Goal: Use online tool/utility: Utilize a website feature to perform a specific function

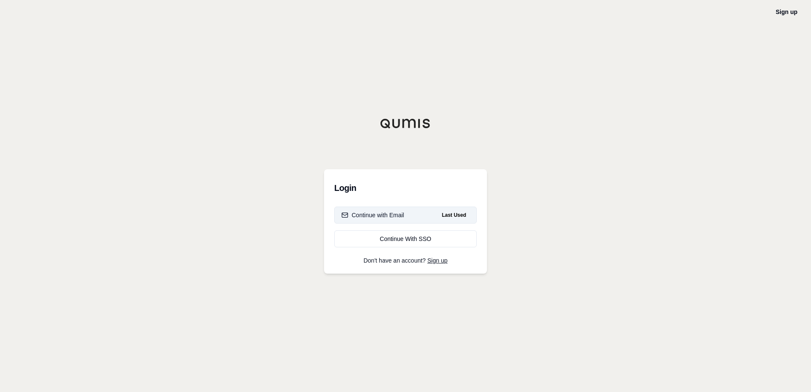
click at [384, 217] on div "Continue with Email" at bounding box center [372, 215] width 63 height 8
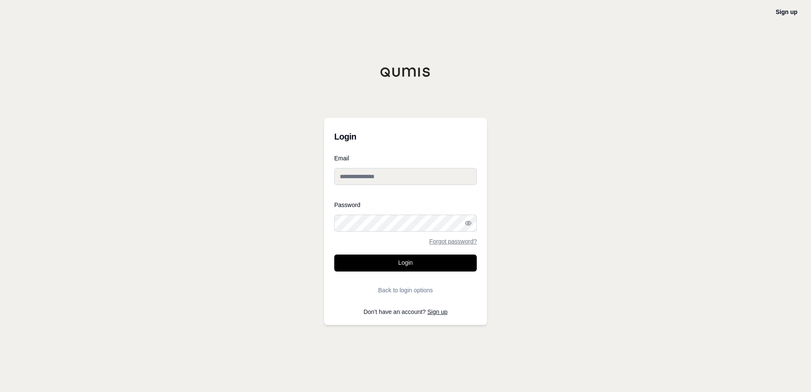
type input "**********"
click at [370, 259] on button "Login" at bounding box center [405, 262] width 142 height 17
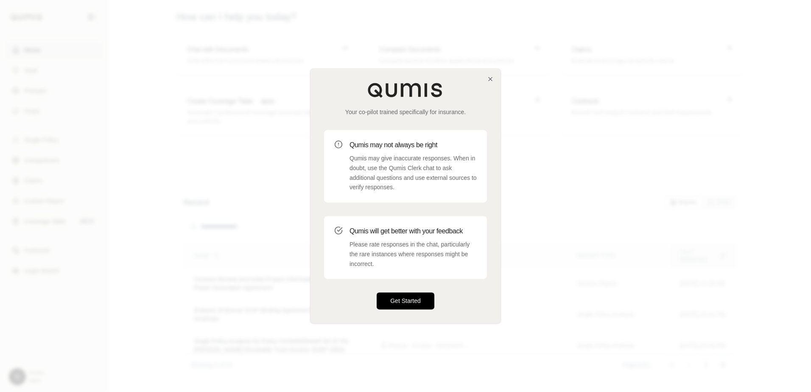
click at [405, 302] on button "Get Started" at bounding box center [406, 301] width 58 height 17
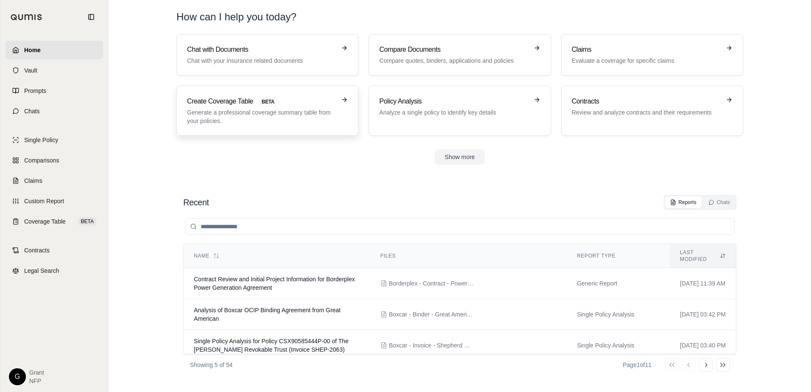
click at [230, 113] on p "Generate a professional coverage summary table from your policies." at bounding box center [261, 116] width 149 height 17
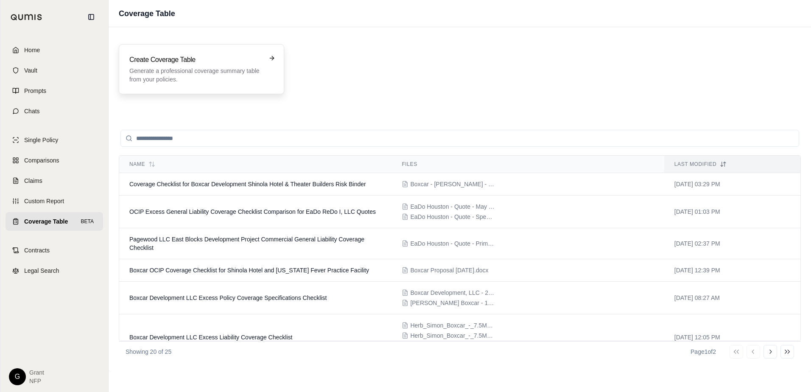
click at [197, 70] on p "Generate a professional coverage summary table from your policies." at bounding box center [195, 75] width 132 height 17
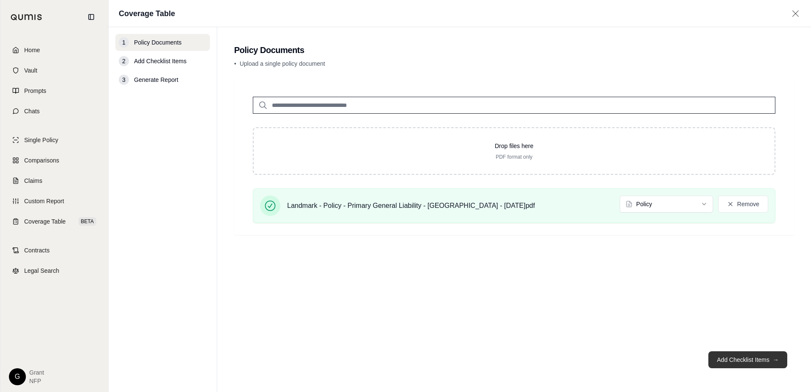
click at [749, 359] on button "Add Checklist Items →" at bounding box center [747, 359] width 79 height 17
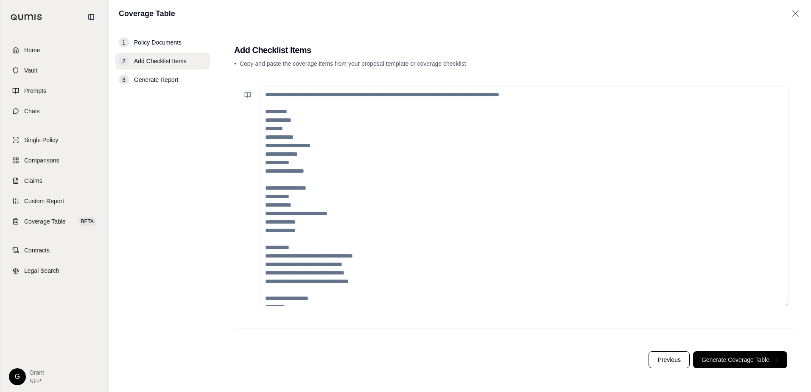
click at [375, 173] on textarea at bounding box center [523, 196] width 529 height 220
click at [240, 96] on button at bounding box center [247, 94] width 17 height 17
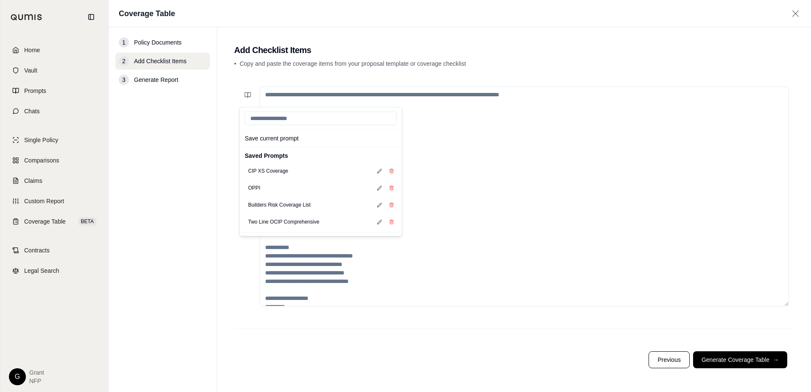
click at [290, 335] on div "Save current prompt Saved Prompts CIP XS Coverage OPPI Builders Risk Coverage L…" at bounding box center [514, 211] width 560 height 266
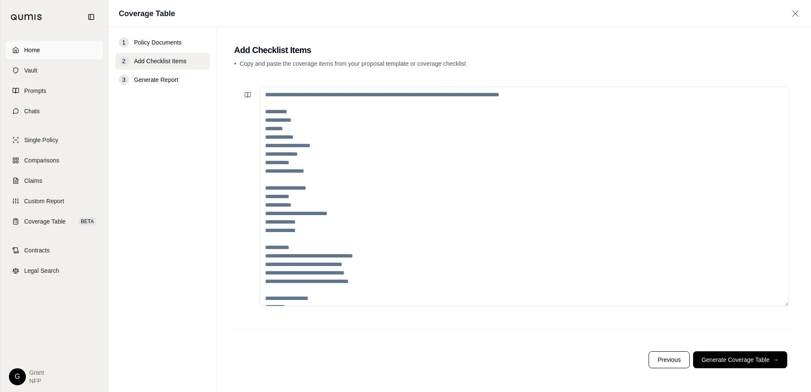
click at [30, 53] on span "Home" at bounding box center [32, 50] width 16 height 8
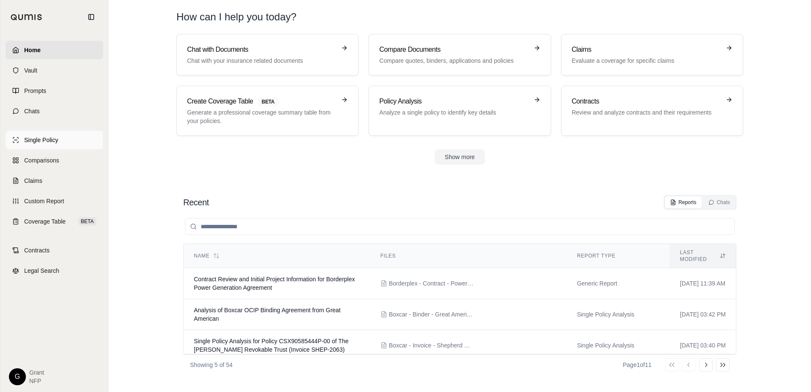
click at [51, 142] on span "Single Policy" at bounding box center [41, 140] width 34 height 8
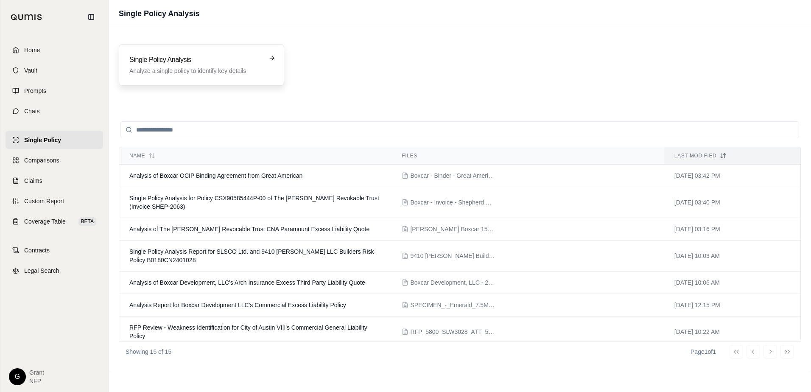
click at [148, 63] on h3 "Single Policy Analysis" at bounding box center [195, 60] width 132 height 10
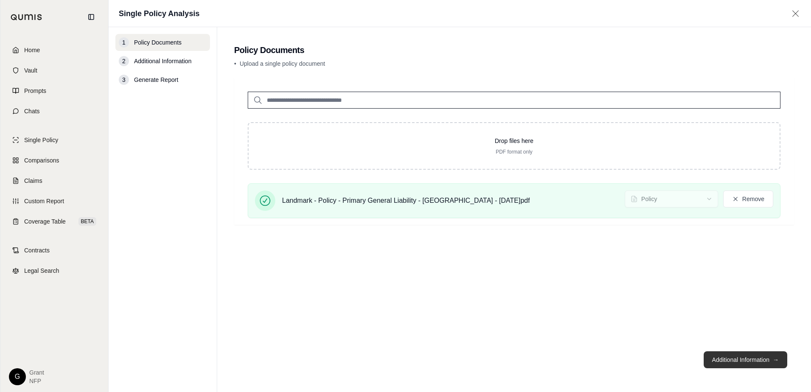
click at [745, 362] on button "Additional Information →" at bounding box center [745, 359] width 84 height 17
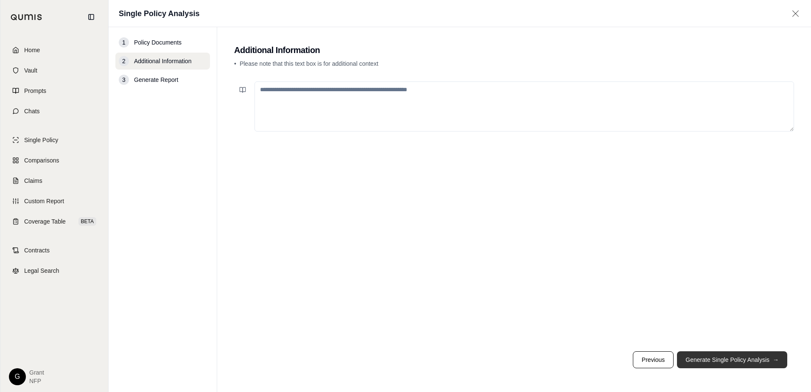
click at [745, 362] on button "Generate Single Policy Analysis →" at bounding box center [732, 359] width 110 height 17
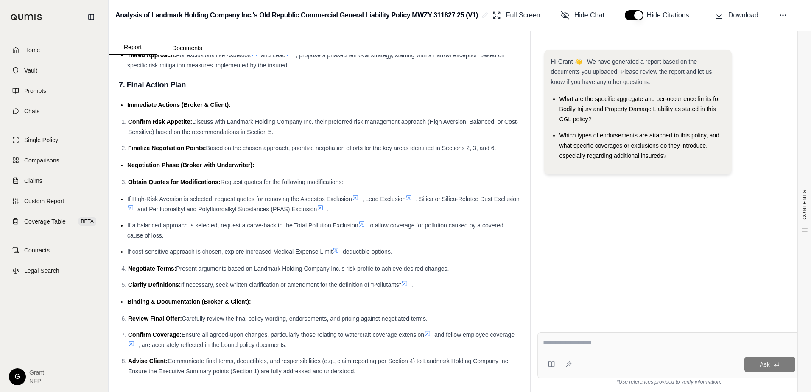
scroll to position [1941, 0]
click at [569, 343] on textarea at bounding box center [669, 342] width 252 height 10
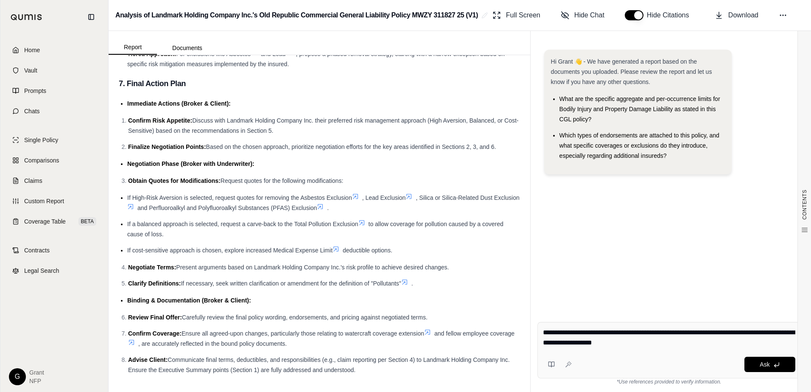
type textarea "**********"
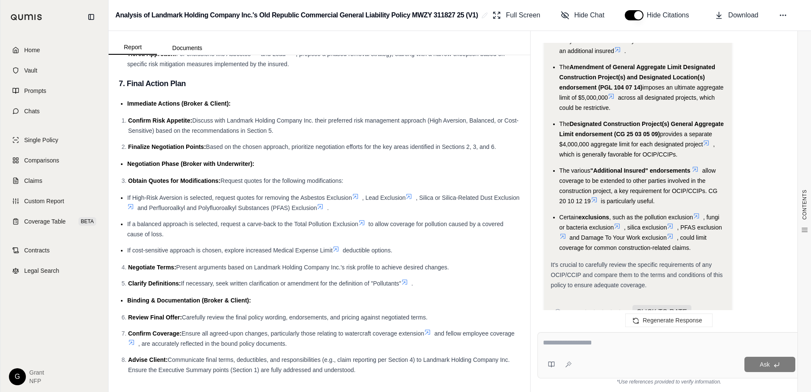
scroll to position [2184, 0]
